Goal: Obtain resource: Obtain resource

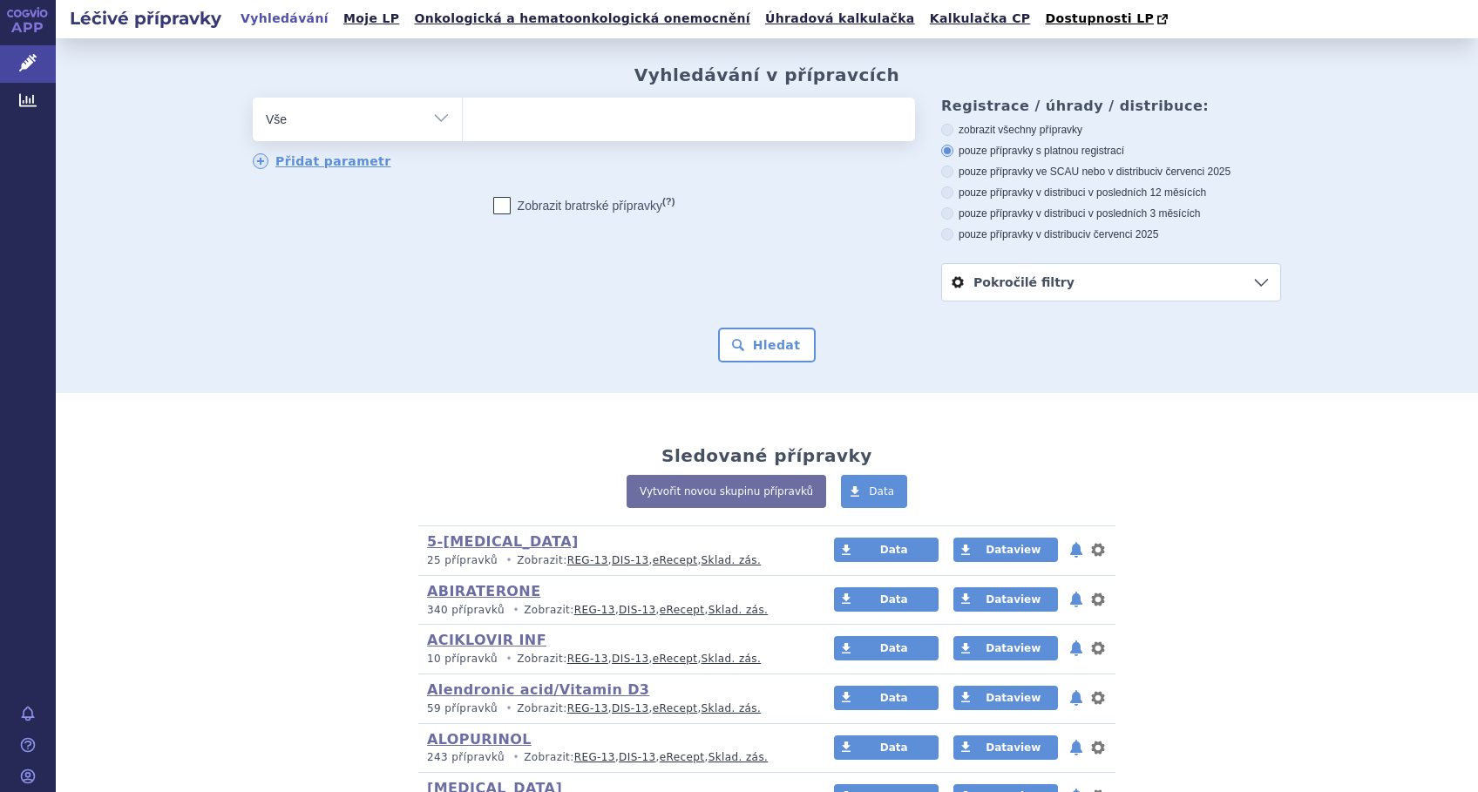
click at [497, 115] on ul at bounding box center [689, 116] width 452 height 37
click at [463, 115] on select at bounding box center [462, 119] width 1 height 44
type input "li"
type input "lip"
type input "lipe"
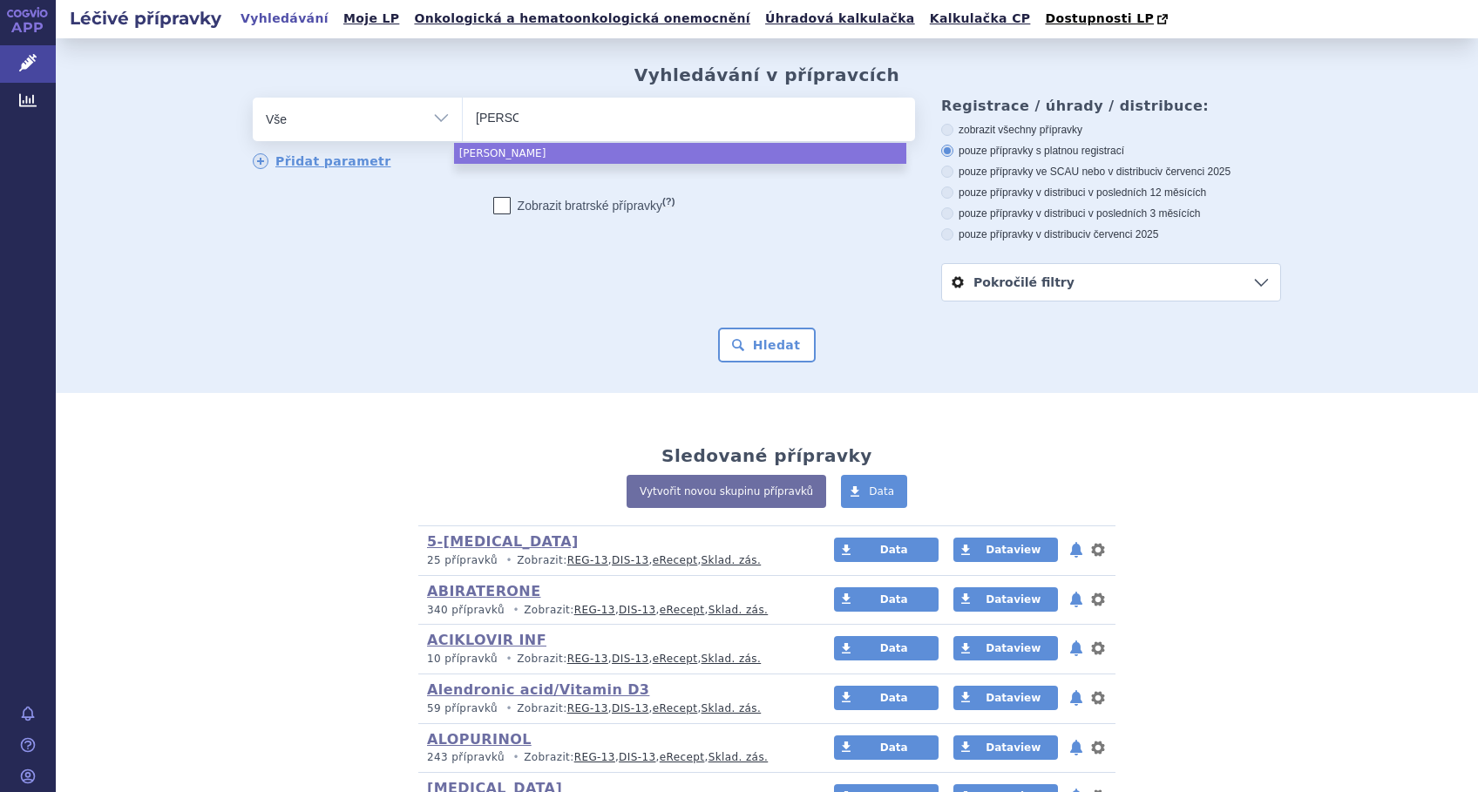
type input "lipeg"
type input "lipegf"
type input "lipegfi"
type input "lipegfil"
type input "lipegf"
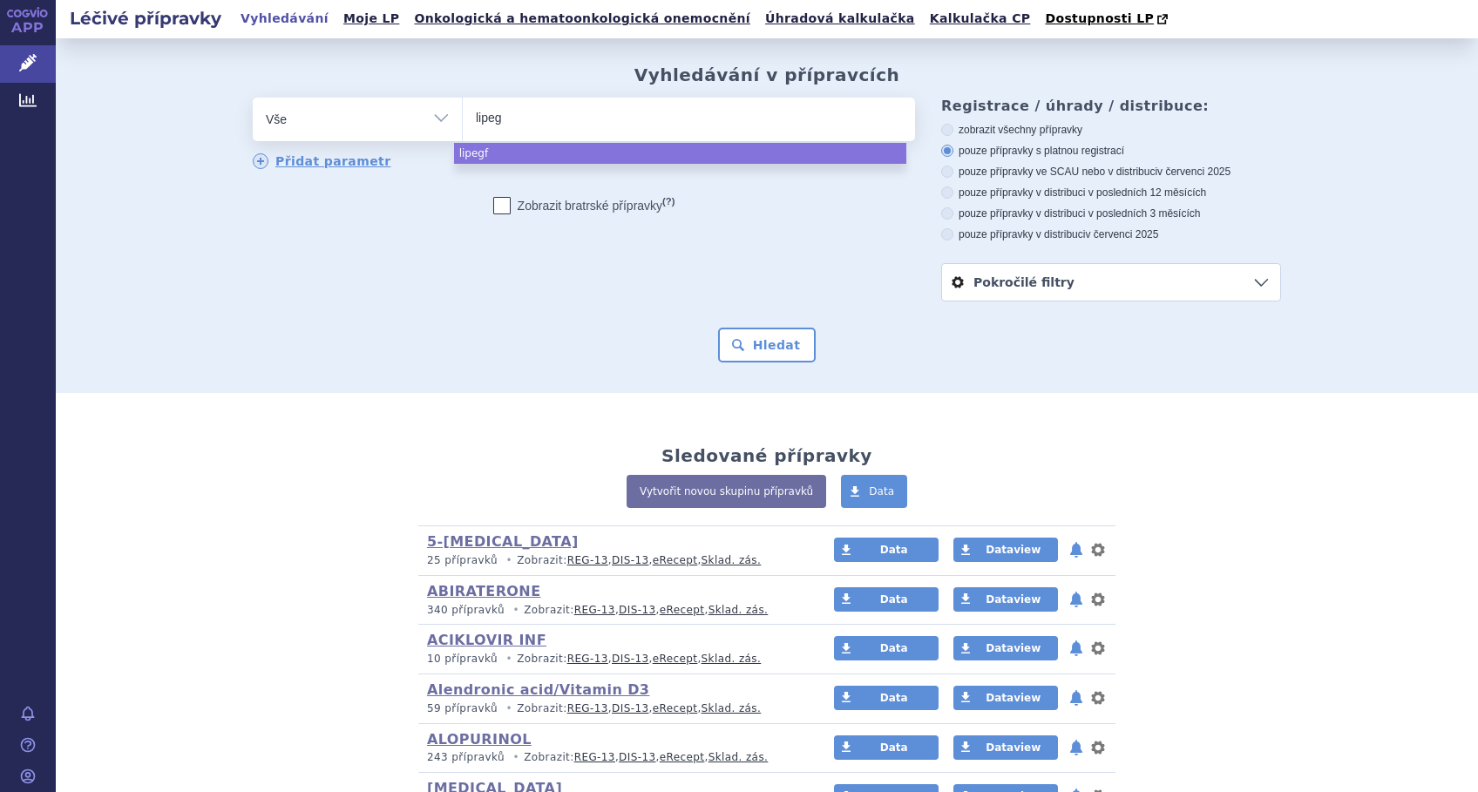
type input "lipe"
type input "lip"
type input "l"
type input "pe"
type input "peg"
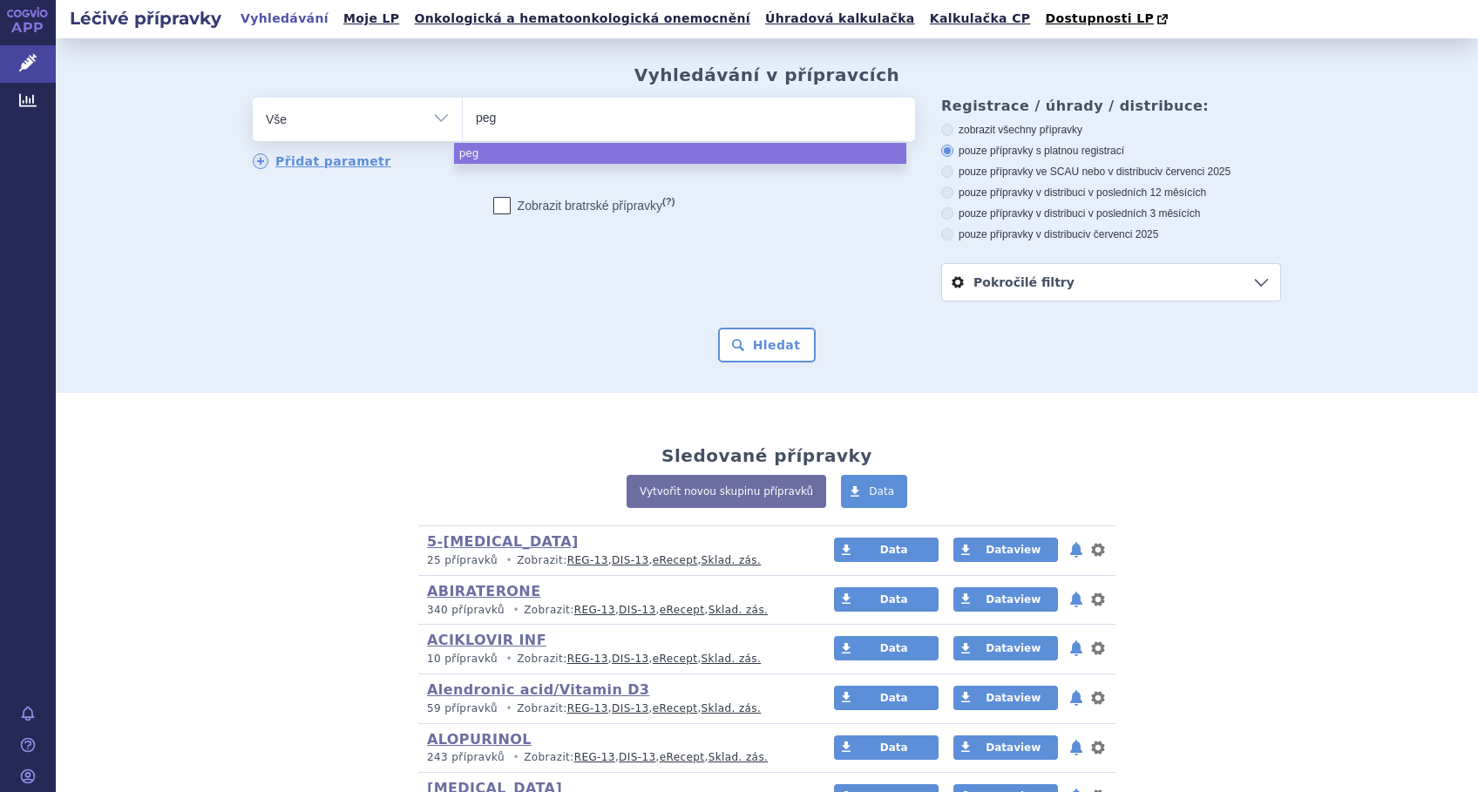
type input "pegf"
type input "pegfi"
type input "pegfil"
type input "pegfilg"
select select "pegfilg"
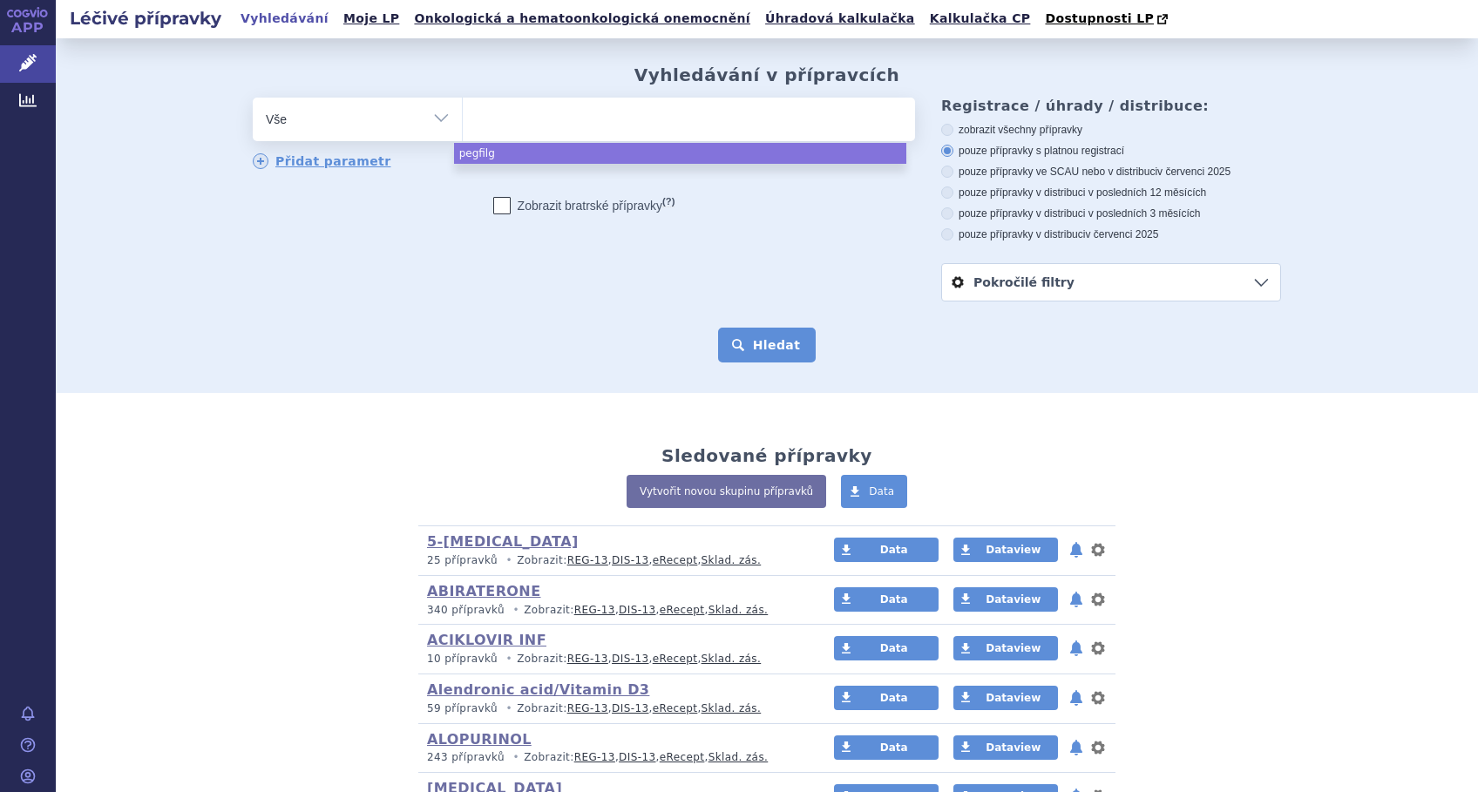
click at [739, 348] on button "Hledat" at bounding box center [767, 345] width 98 height 35
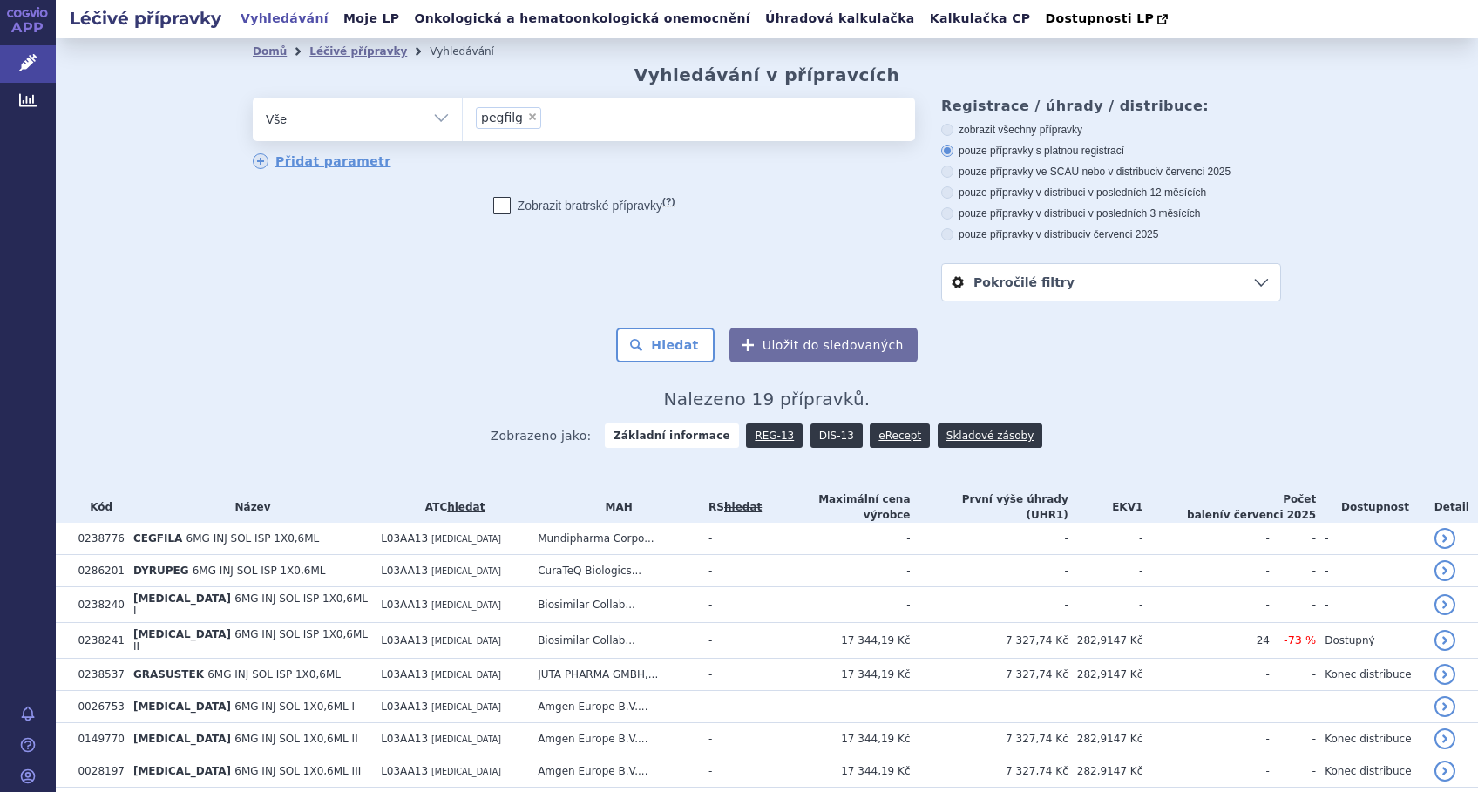
click at [811, 437] on link "DIS-13" at bounding box center [837, 436] width 52 height 24
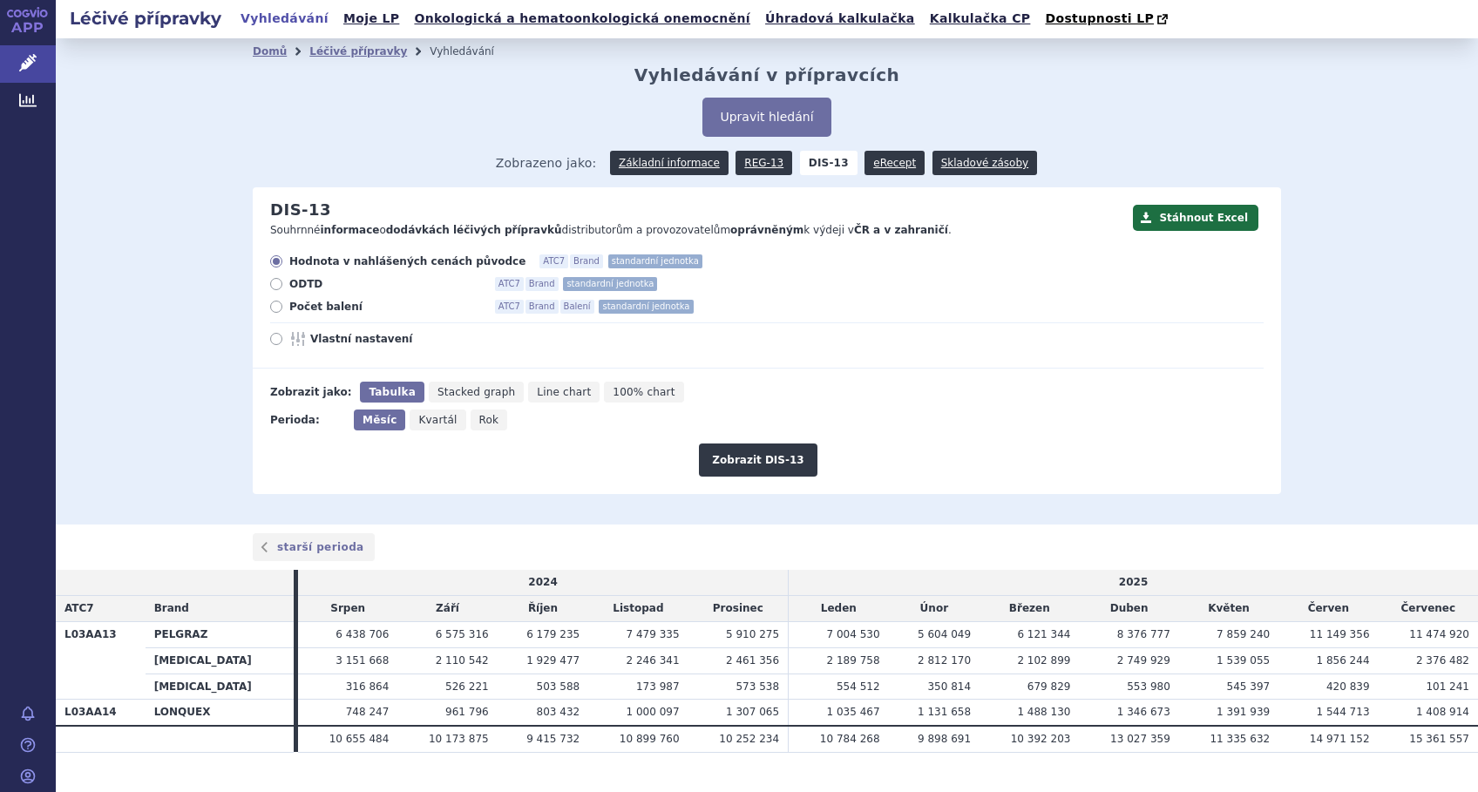
click at [270, 342] on icon at bounding box center [276, 339] width 12 height 12
click at [272, 342] on input "Vlastní nastavení" at bounding box center [277, 341] width 11 height 11
radio input "true"
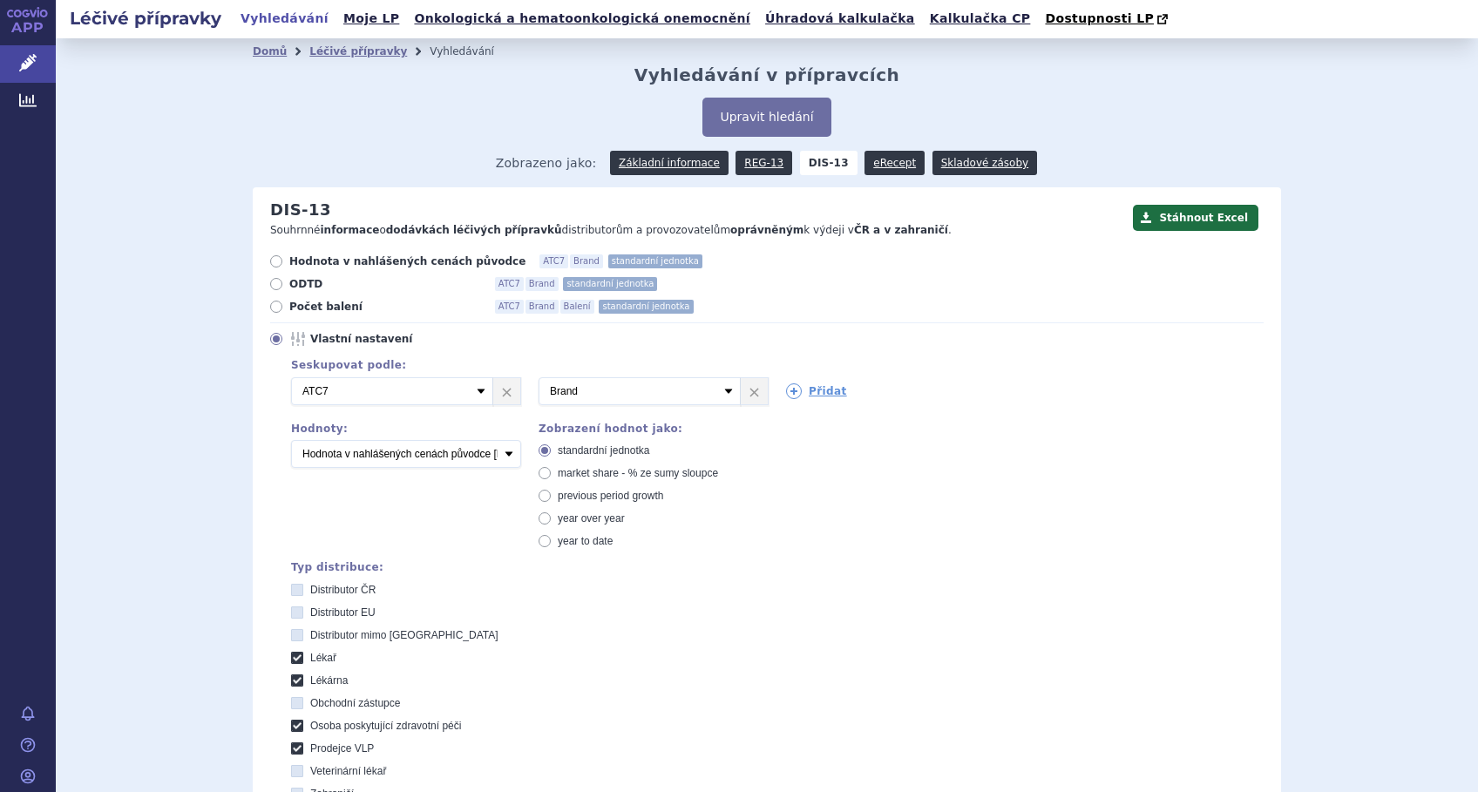
click at [622, 474] on span "market share - % ze sumy sloupce" at bounding box center [638, 473] width 160 height 12
click at [552, 474] on input "market share - % ze sumy sloupce" at bounding box center [545, 475] width 11 height 11
radio input "true"
click at [502, 460] on select "Počet balení Hodnota v nahlášených cenách původce [DIS-13] Hodnota v maximálníc…" at bounding box center [406, 454] width 230 height 28
select select "packages"
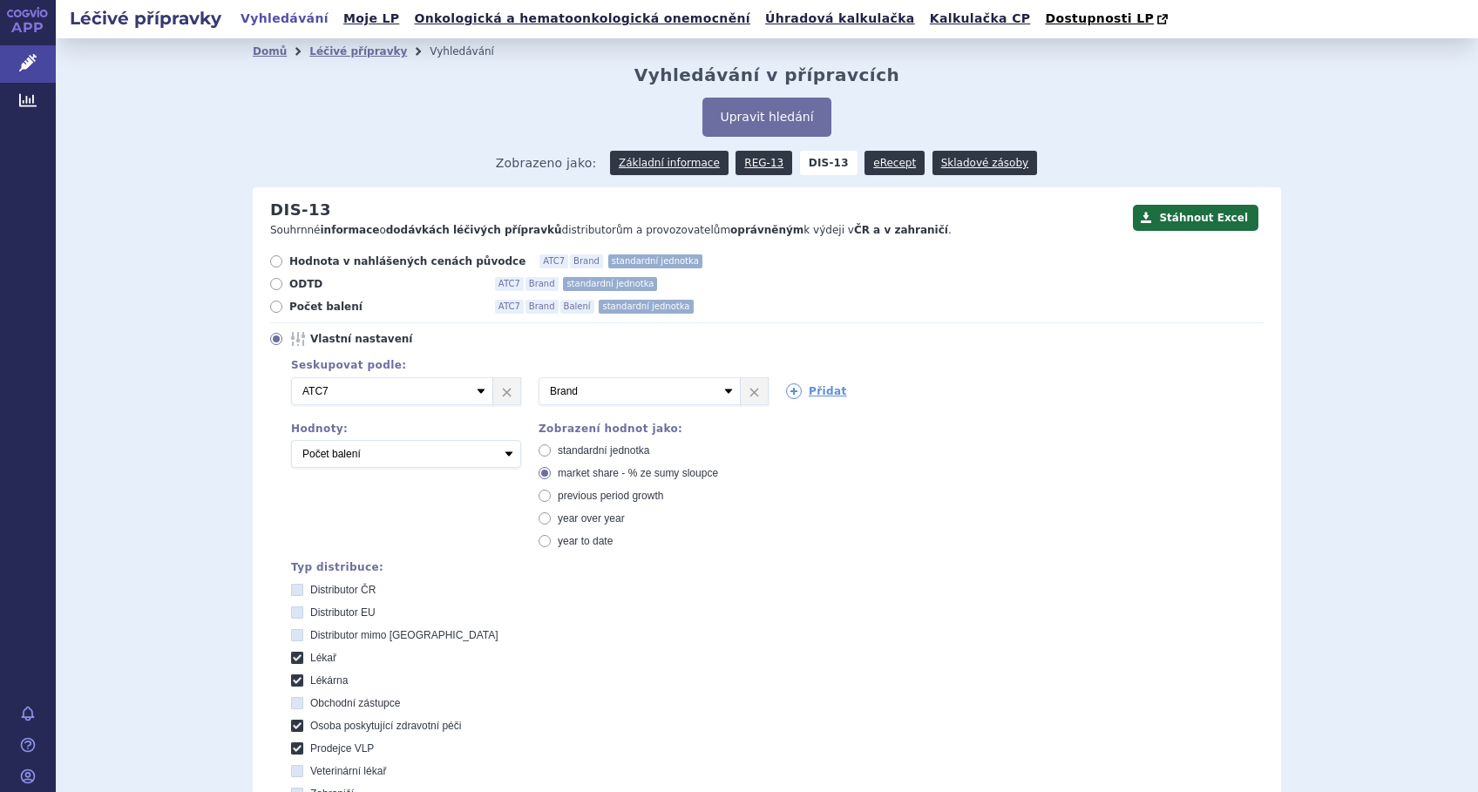
click at [291, 441] on select "Počet balení Hodnota v nahlášených cenách původce [DIS-13] Hodnota v maximálníc…" at bounding box center [406, 454] width 230 height 28
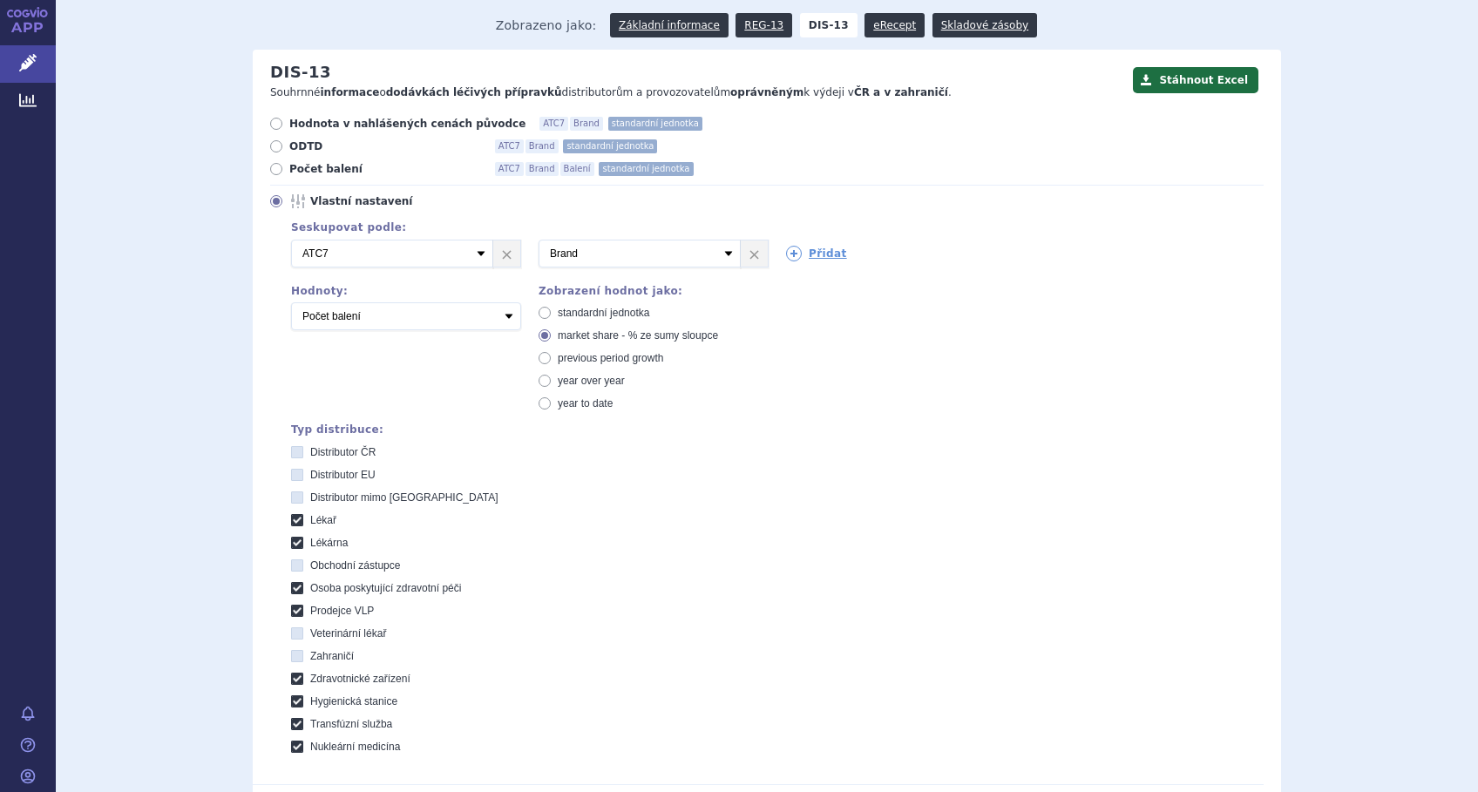
scroll to position [584, 0]
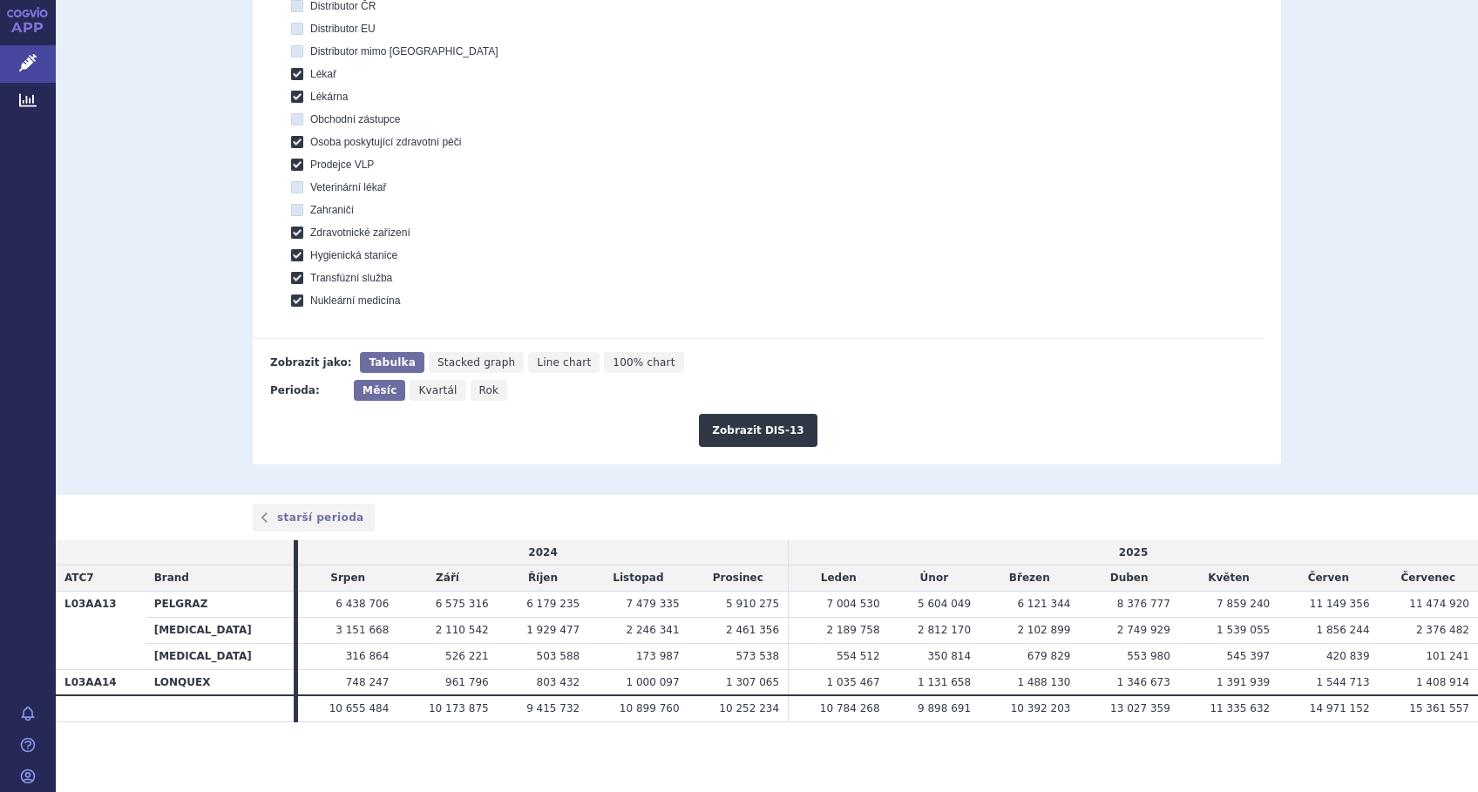
click at [537, 369] on span "Line chart" at bounding box center [564, 362] width 54 height 12
click at [528, 363] on input "Line chart" at bounding box center [533, 357] width 11 height 11
radio input "true"
click at [737, 432] on button "Zobrazit DIS-13" at bounding box center [758, 430] width 118 height 33
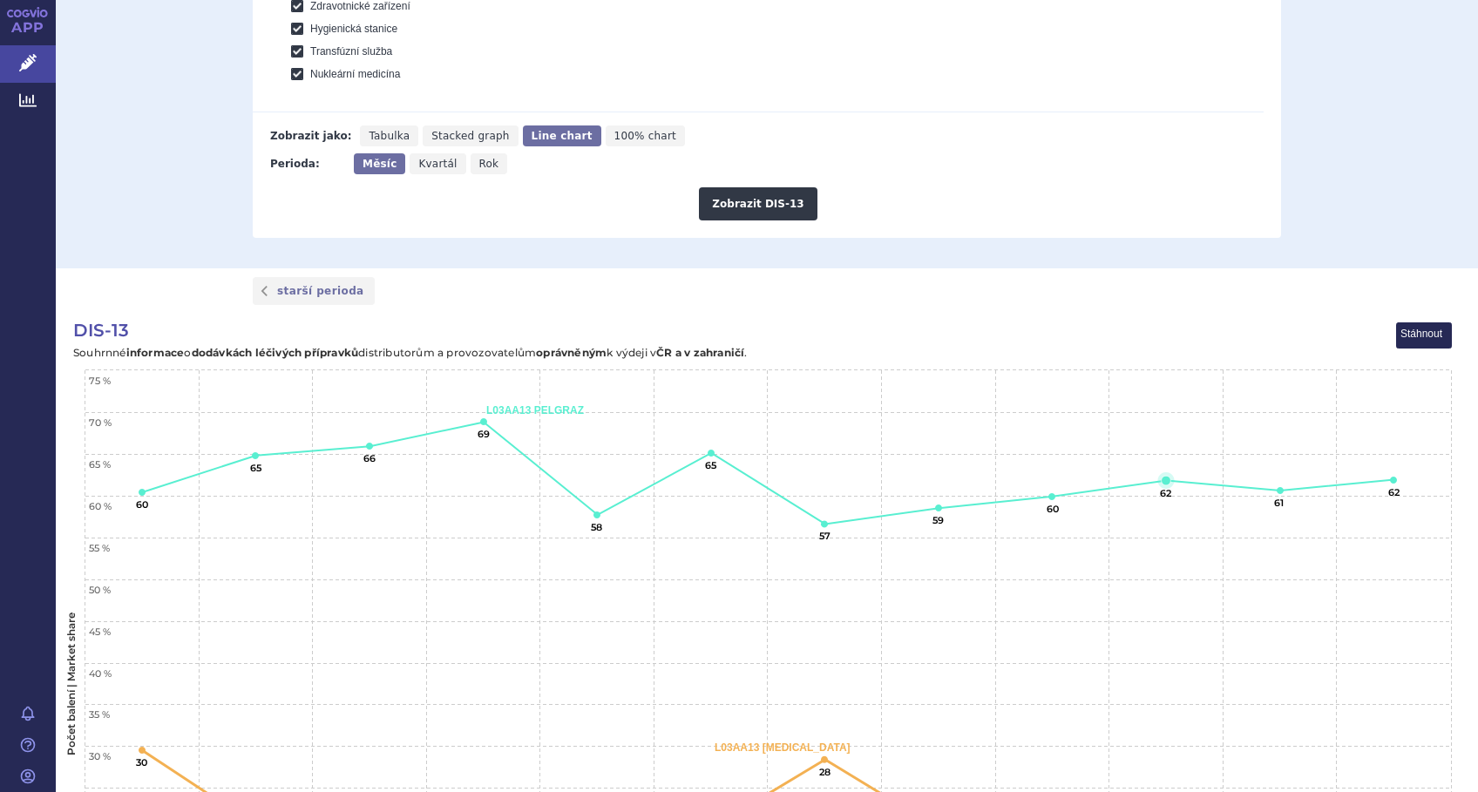
scroll to position [803, 0]
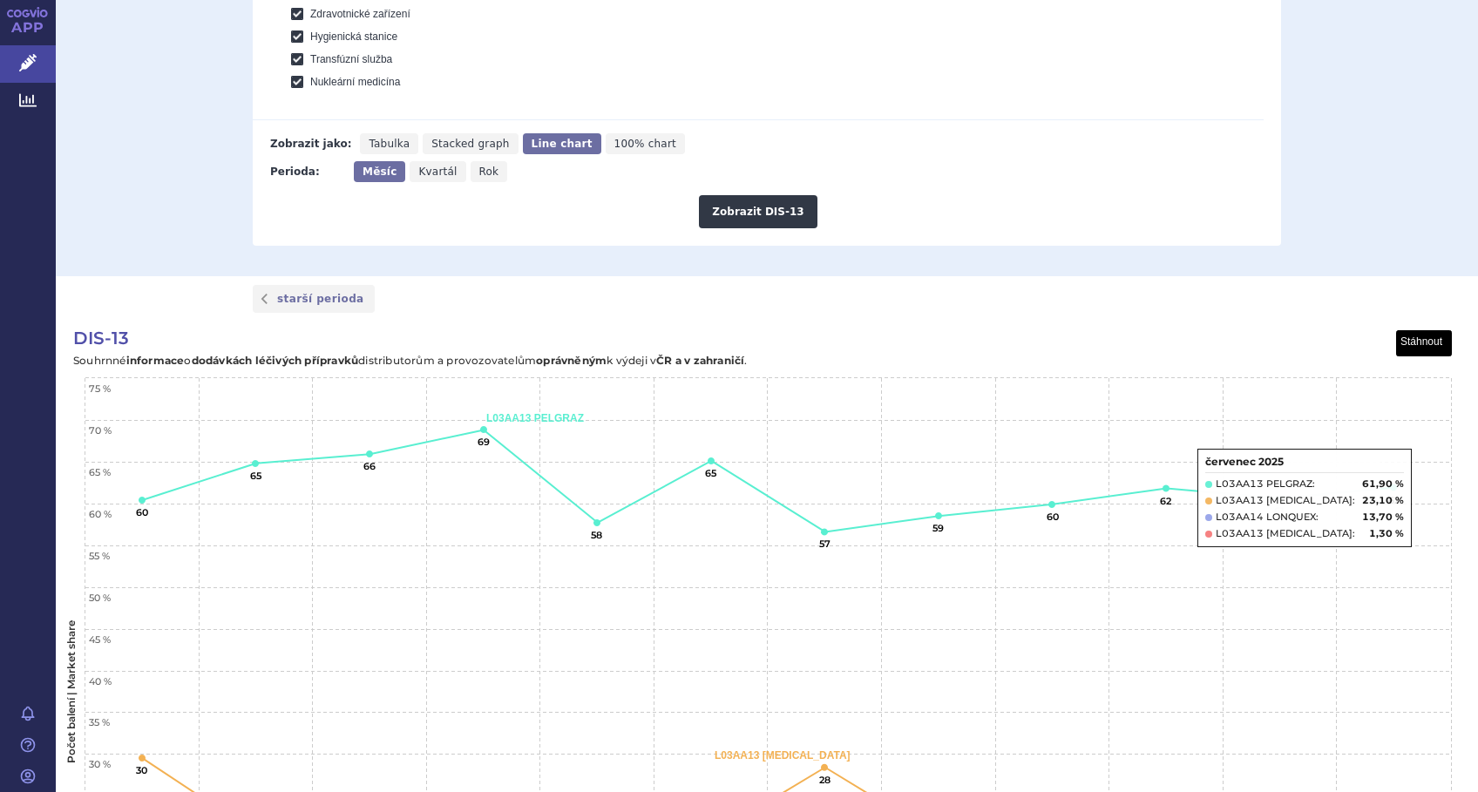
click at [1414, 346] on button "View chart menu, DIS-13" at bounding box center [1424, 343] width 55 height 25
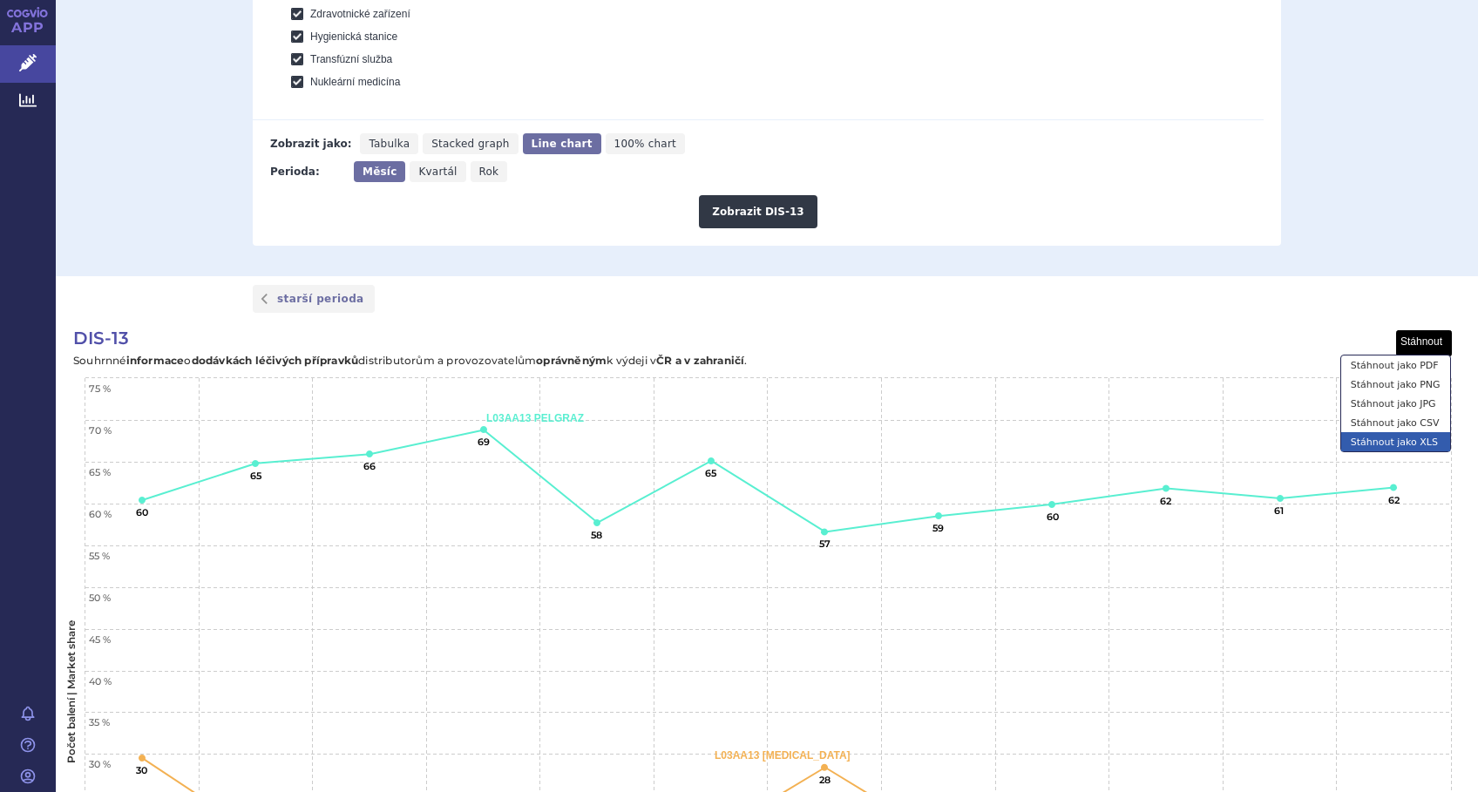
click at [1399, 437] on li "Stáhnout jako XLS" at bounding box center [1395, 441] width 109 height 19
click at [1410, 336] on button "View chart menu, DIS-13" at bounding box center [1424, 343] width 55 height 25
click at [1413, 419] on li "Stáhnout jako CSV" at bounding box center [1395, 422] width 109 height 19
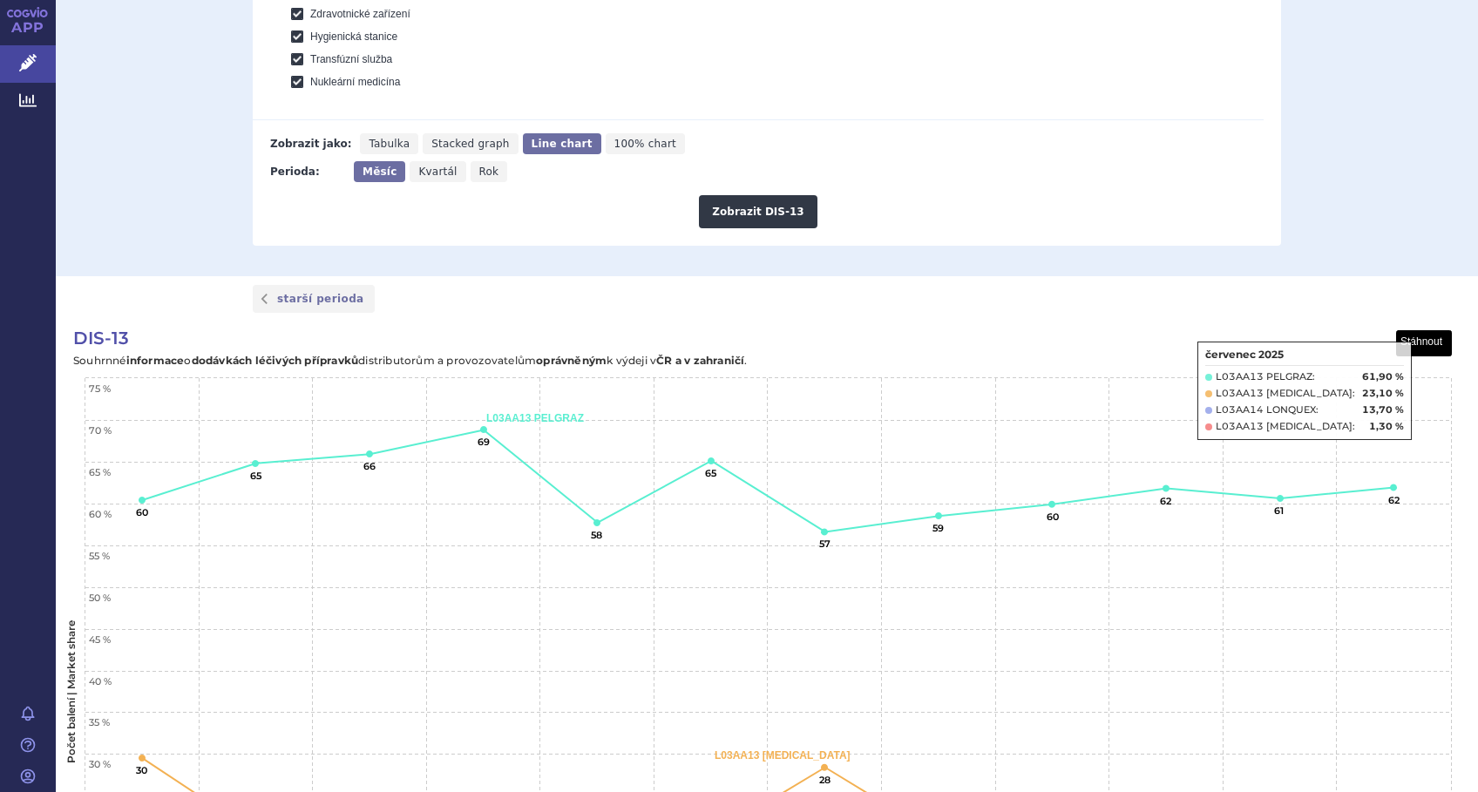
click at [1421, 343] on button "View chart menu, DIS-13" at bounding box center [1424, 343] width 55 height 25
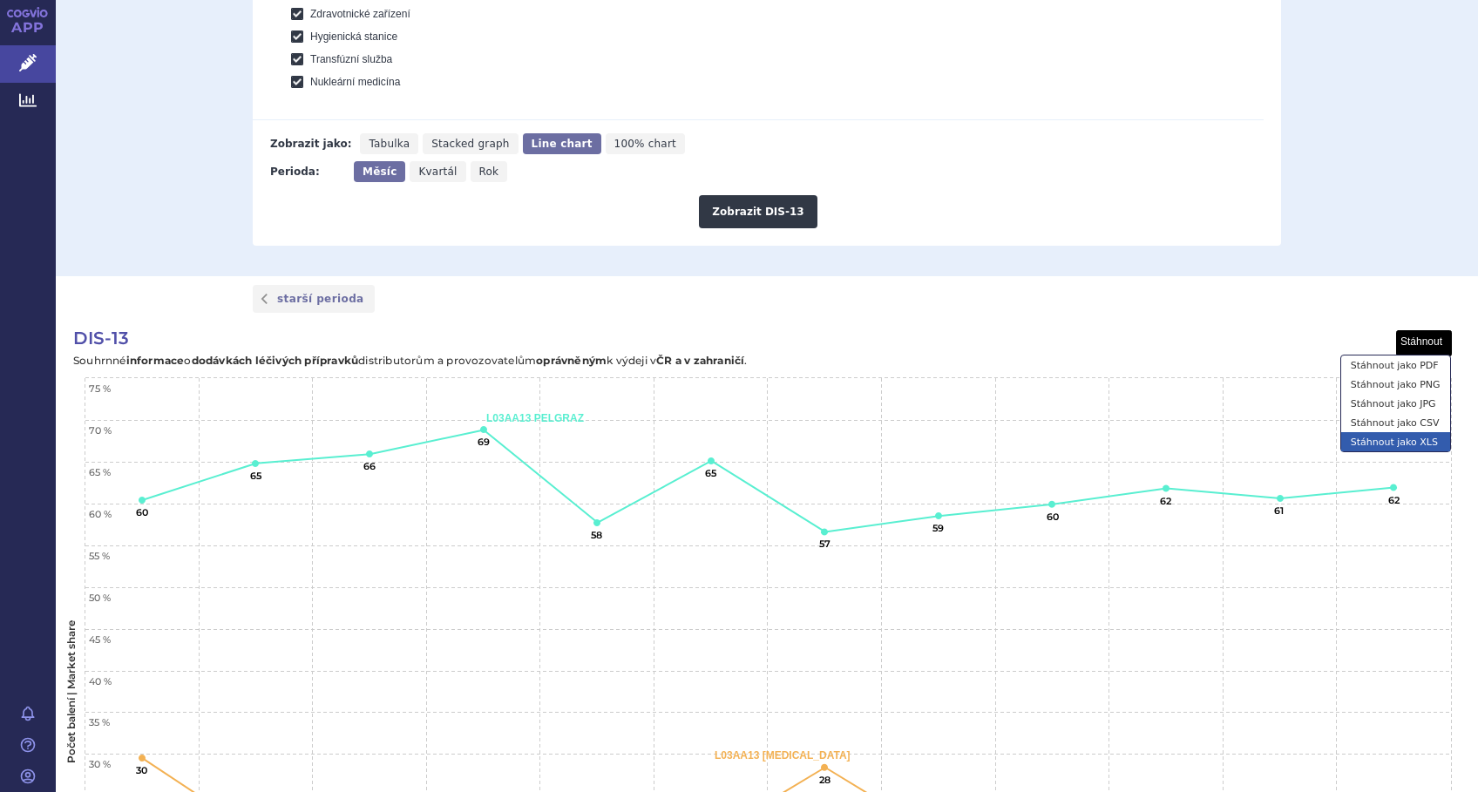
click at [1402, 432] on li "Stáhnout jako XLS" at bounding box center [1395, 441] width 109 height 19
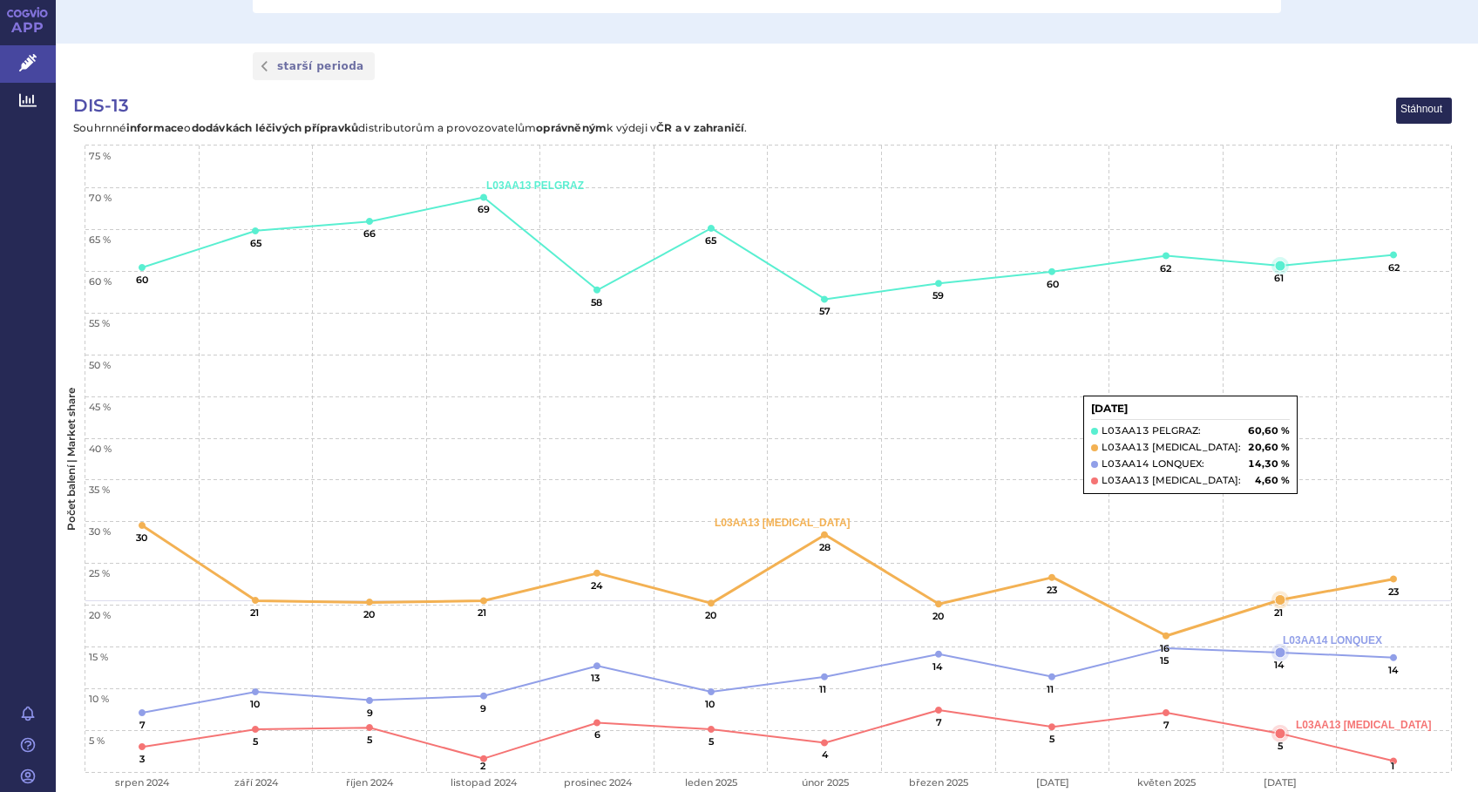
scroll to position [919, 0]
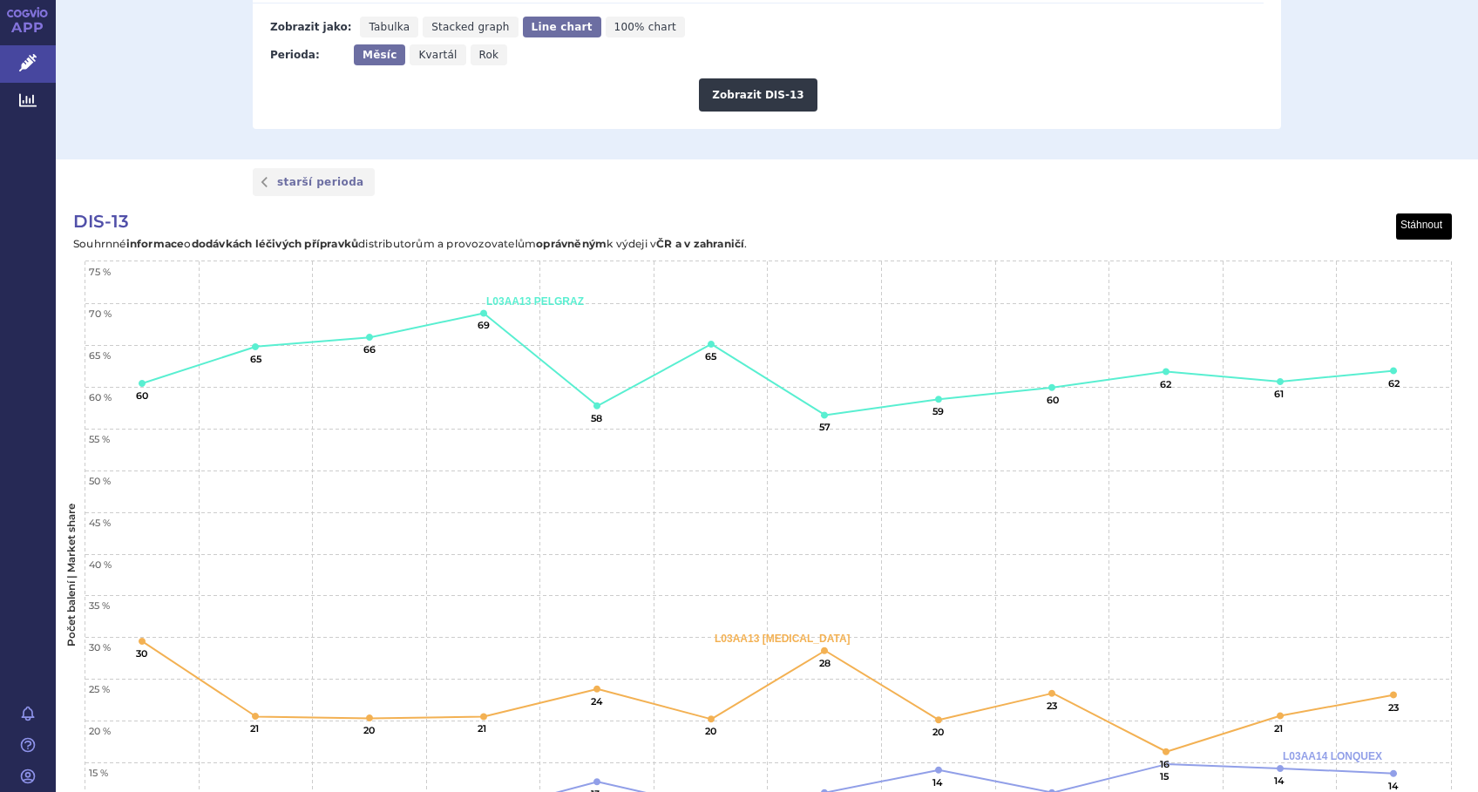
click at [1432, 229] on button "View chart menu, DIS-13" at bounding box center [1424, 226] width 55 height 25
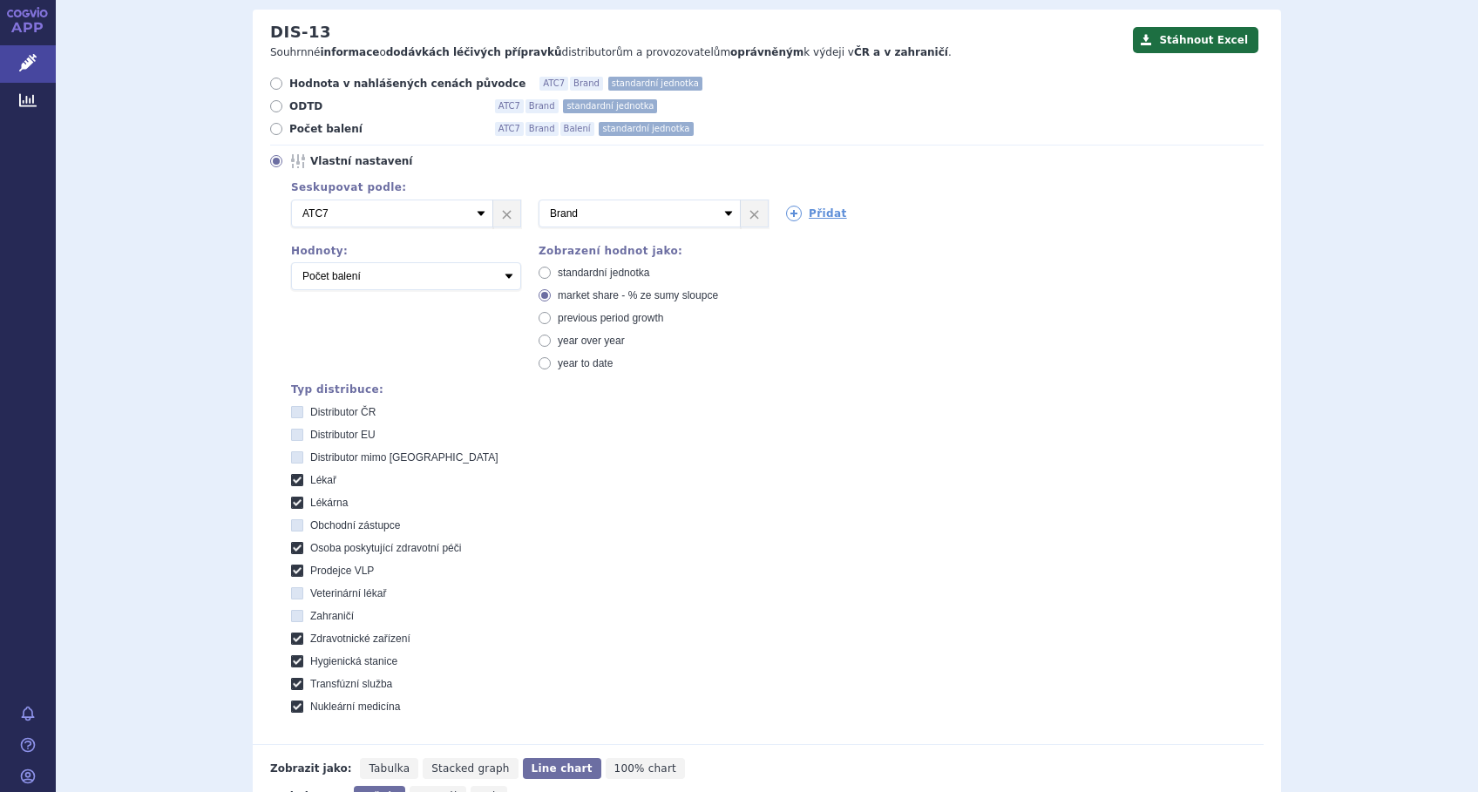
scroll to position [0, 0]
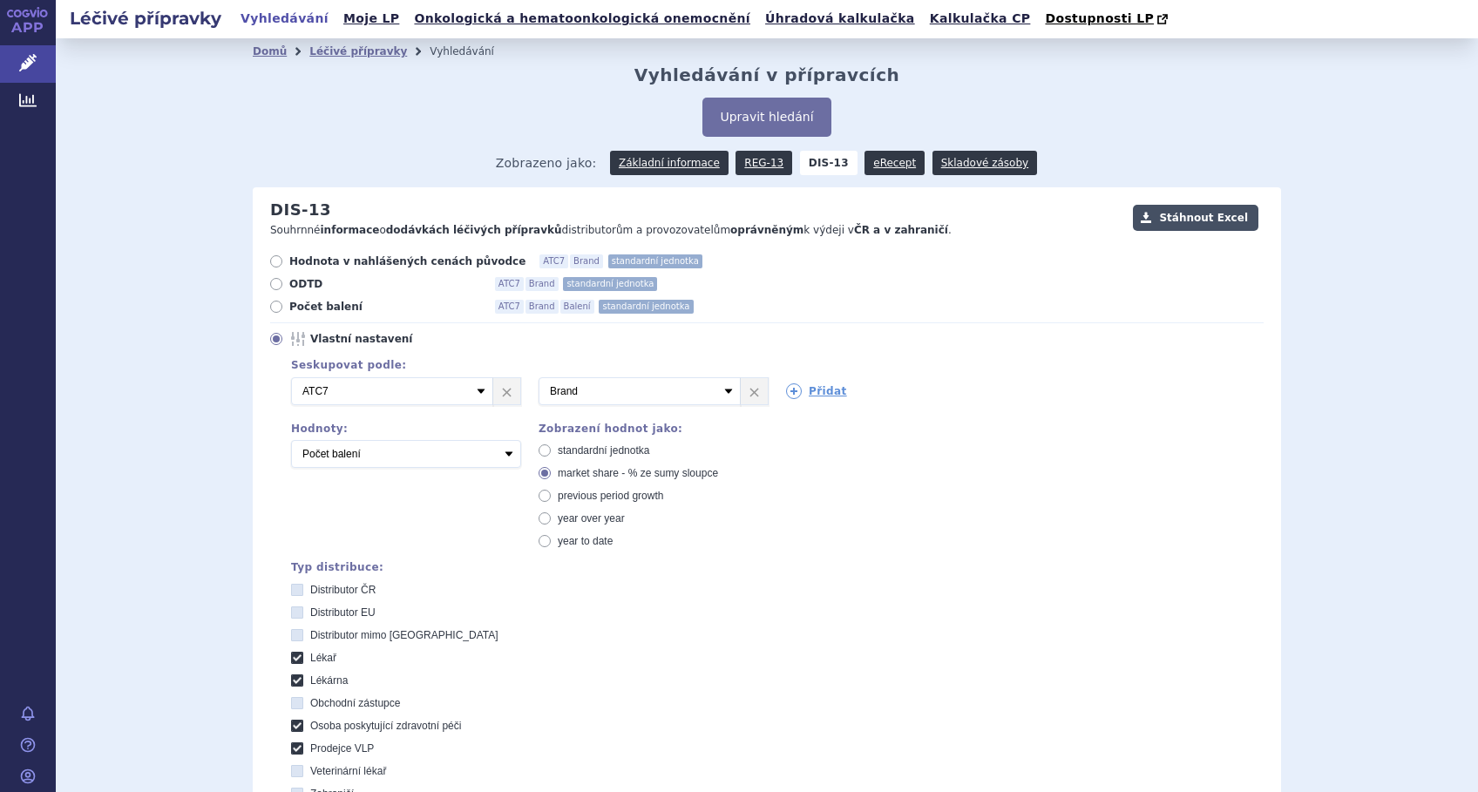
click at [1190, 216] on button "Stáhnout Excel" at bounding box center [1195, 218] width 125 height 26
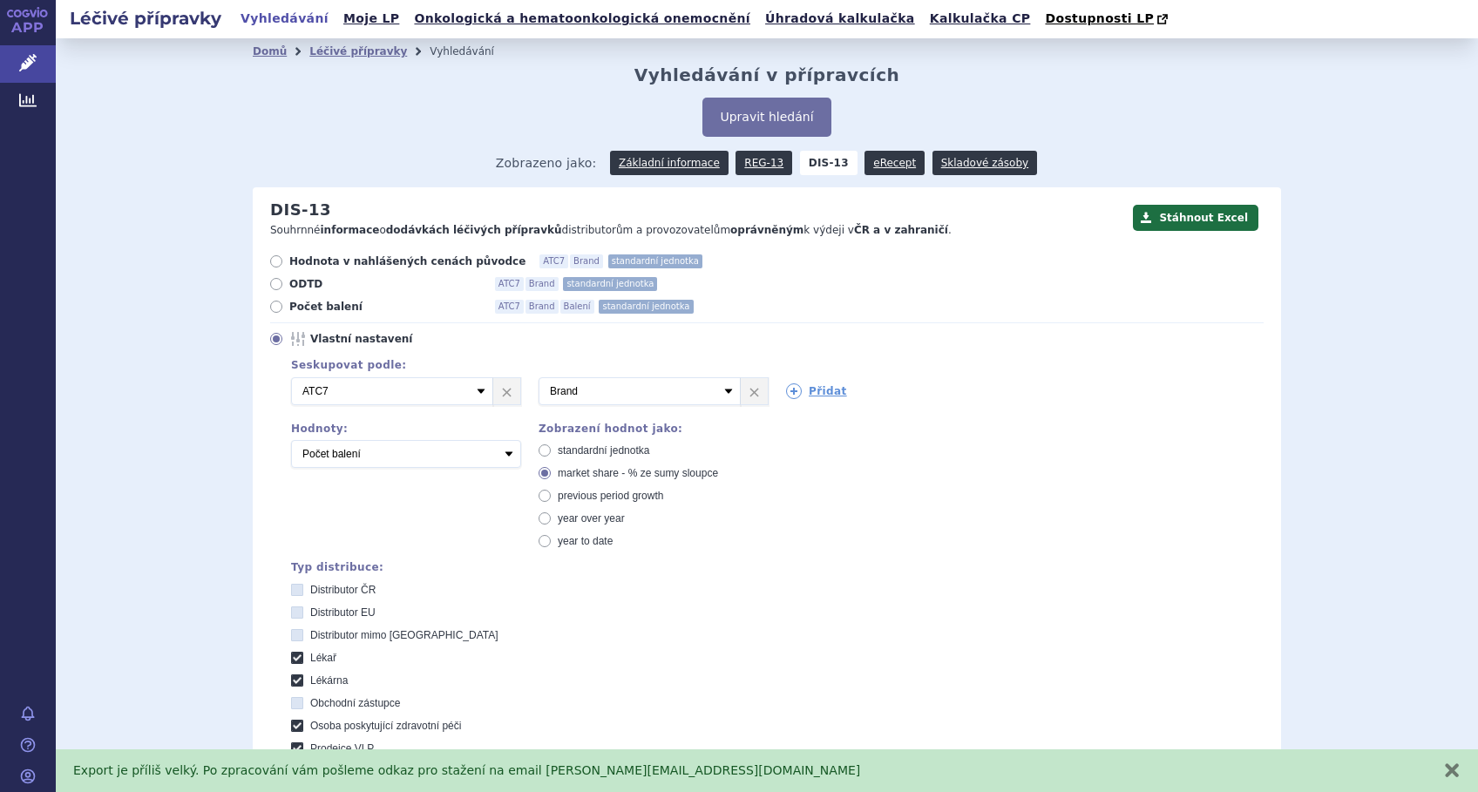
click at [688, 668] on div "Distributor ČR Distributor EU Distributor mimo EU Lékař Lékárna Obchodní zástup…" at bounding box center [777, 737] width 973 height 309
click at [623, 447] on span "standardní jednotka" at bounding box center [604, 450] width 92 height 12
click at [552, 447] on input "standardní jednotka" at bounding box center [545, 452] width 11 height 11
radio input "true"
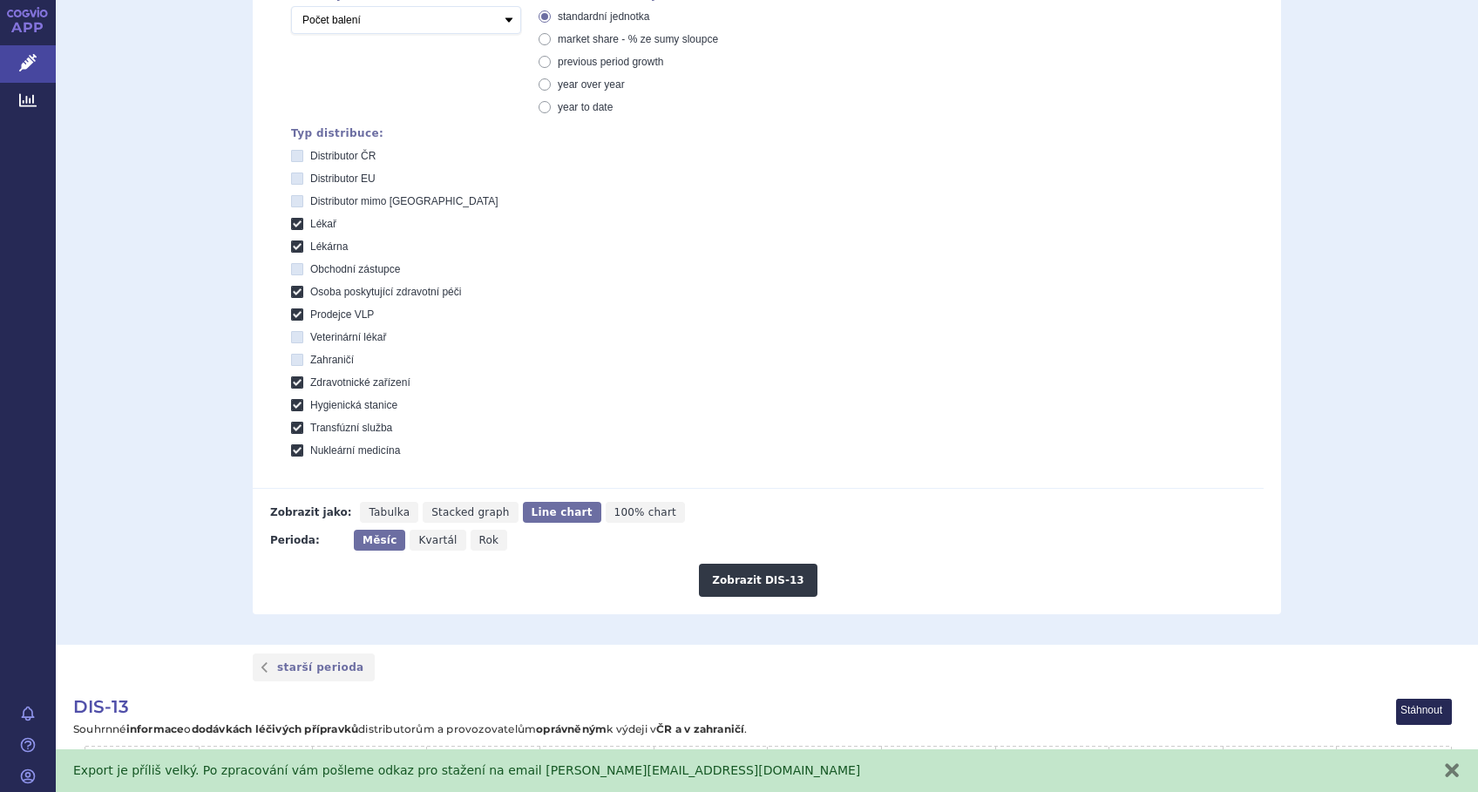
scroll to position [465, 0]
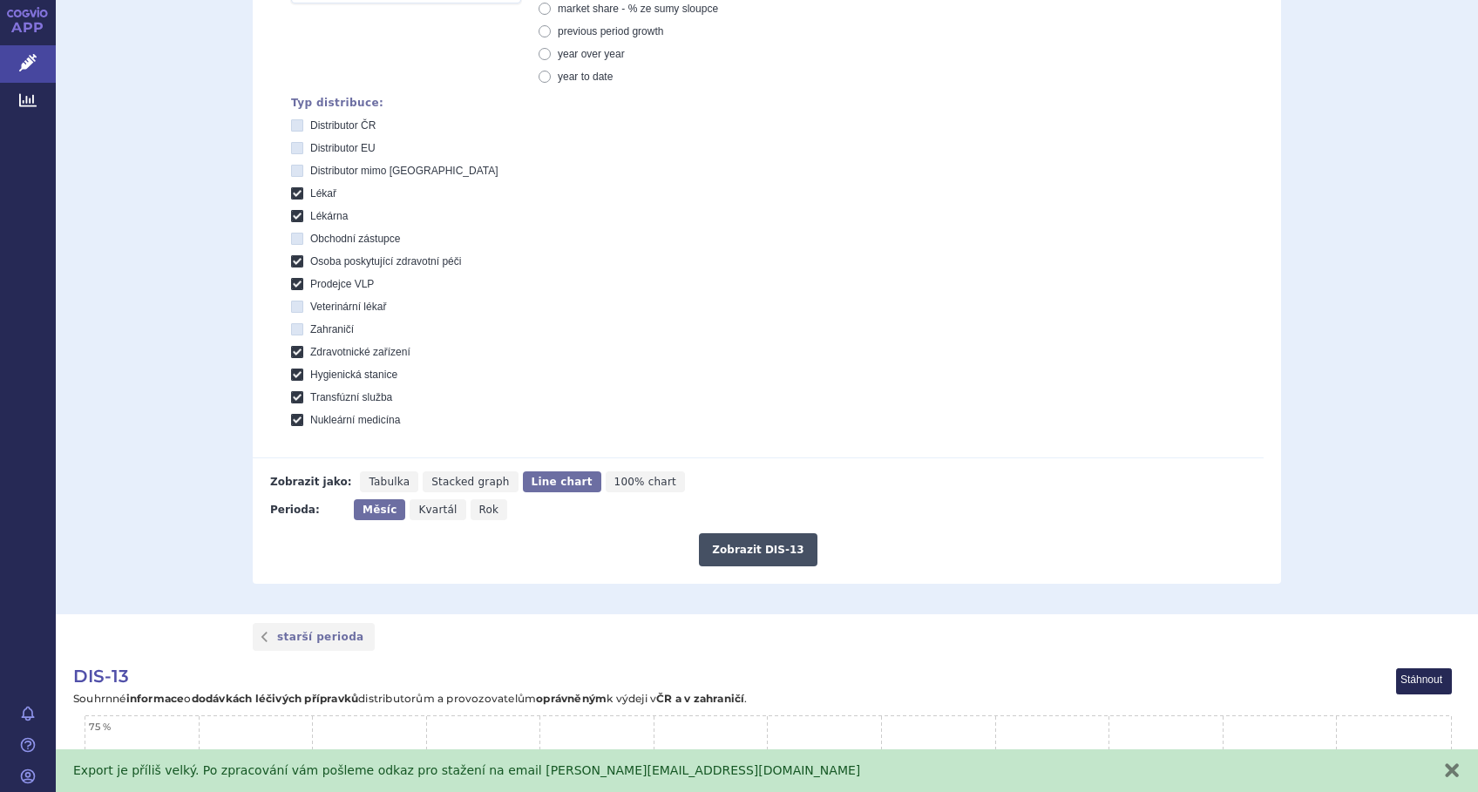
click at [744, 551] on button "Zobrazit DIS-13" at bounding box center [758, 549] width 118 height 33
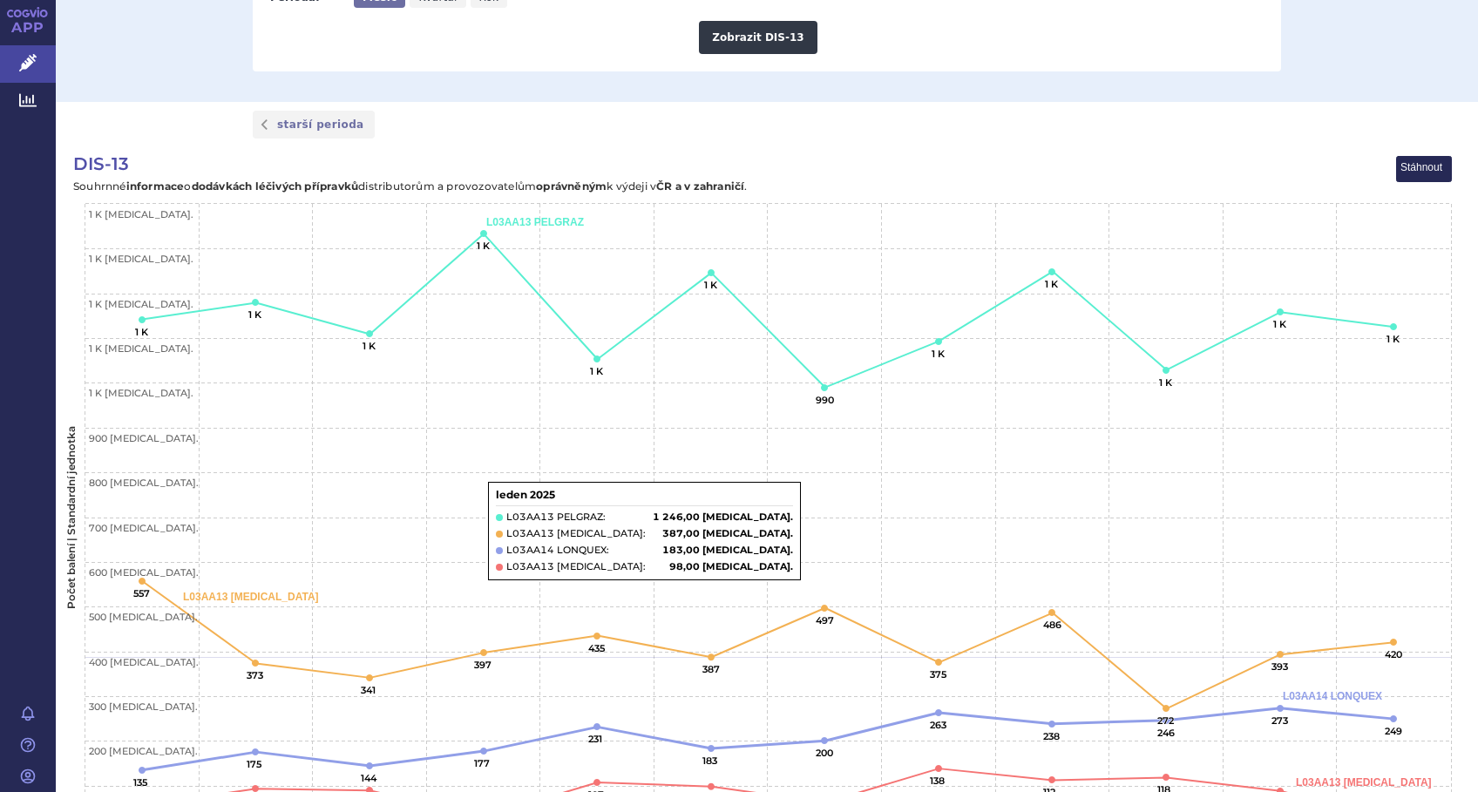
scroll to position [687, 0]
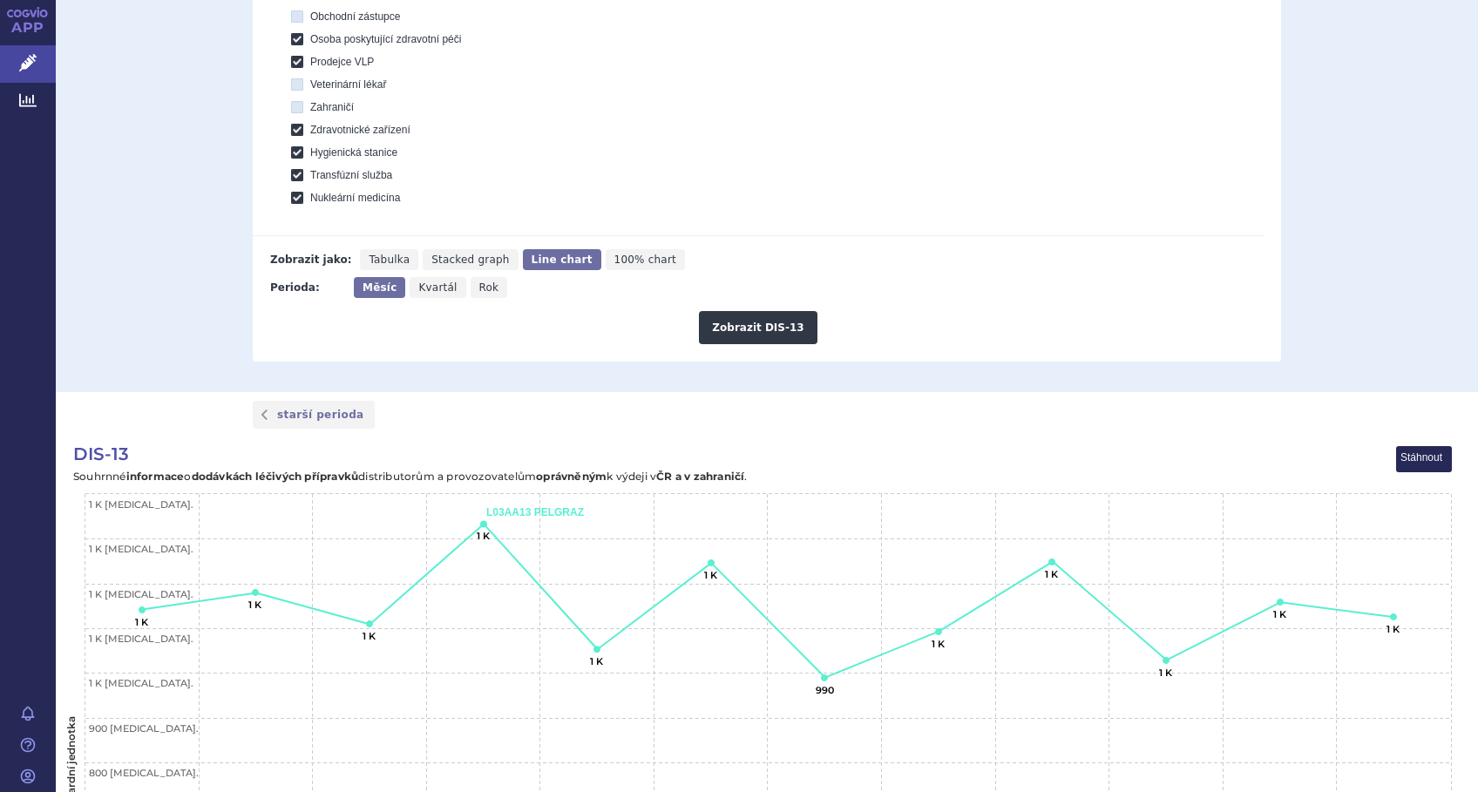
click at [382, 255] on span "Tabulka" at bounding box center [389, 260] width 41 height 12
click at [371, 255] on input "Tabulka" at bounding box center [365, 254] width 11 height 11
radio input "true"
click at [746, 334] on button "Zobrazit DIS-13" at bounding box center [758, 327] width 118 height 33
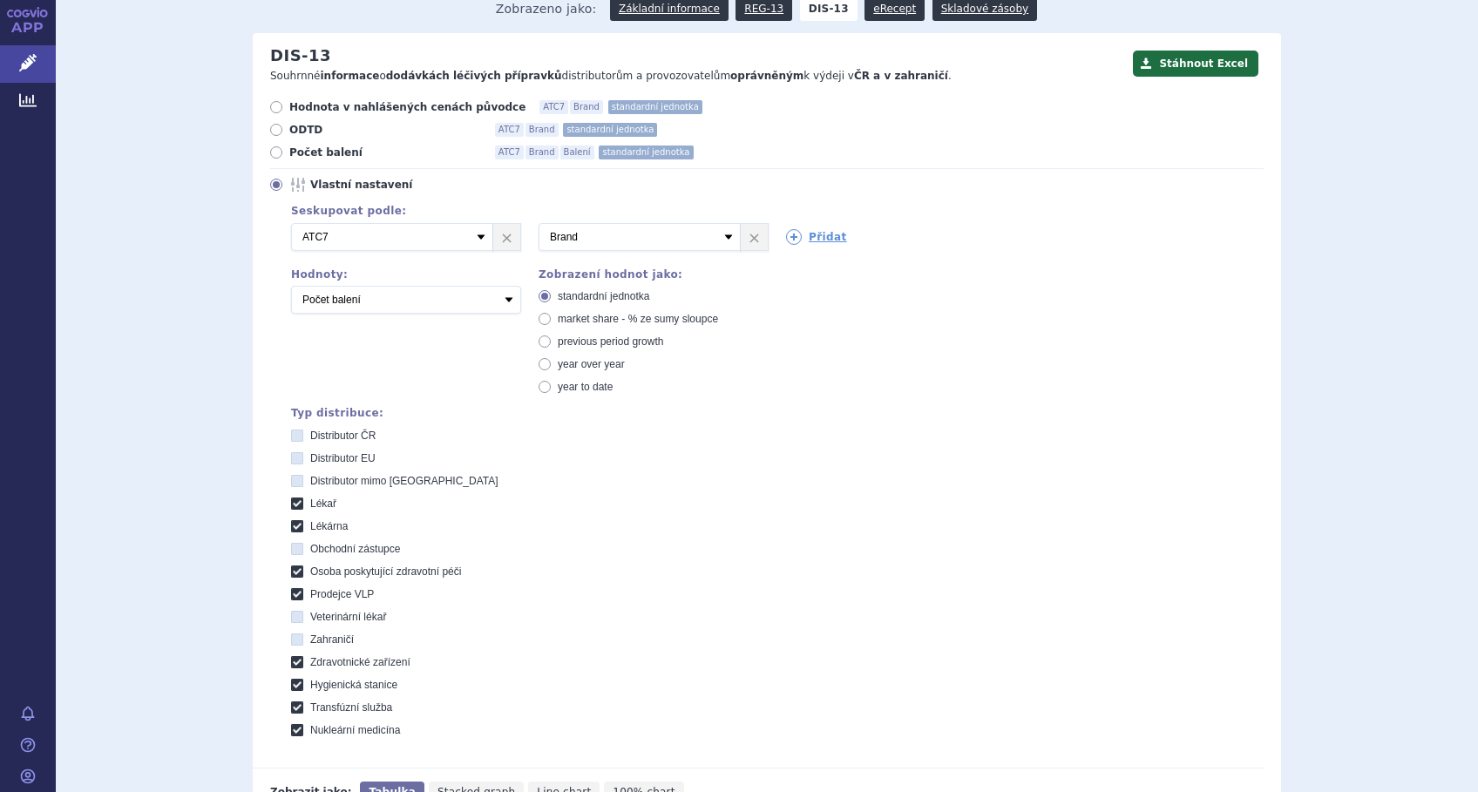
scroll to position [119, 0]
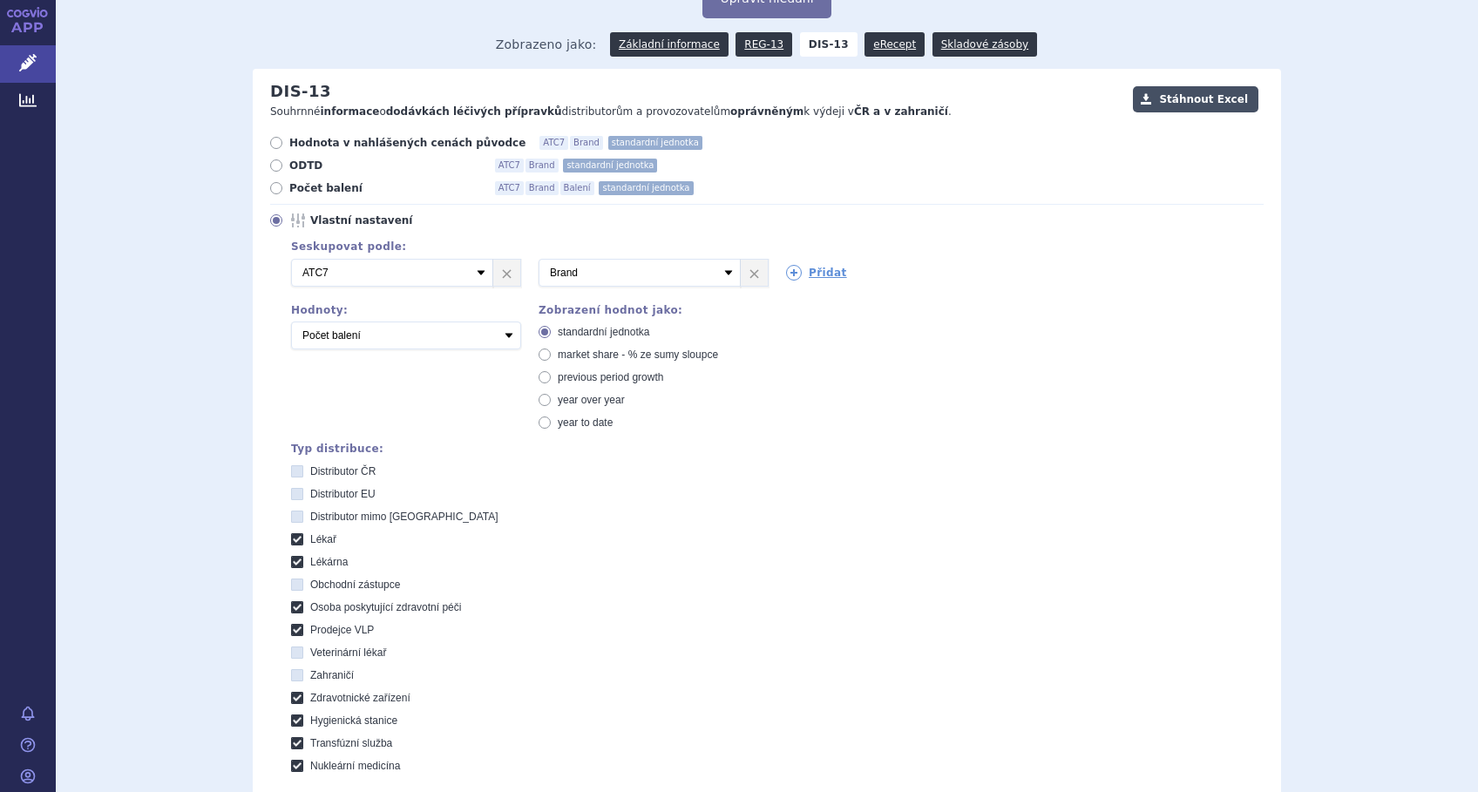
click at [1199, 102] on button "Stáhnout Excel" at bounding box center [1195, 99] width 125 height 26
